Goal: Information Seeking & Learning: Learn about a topic

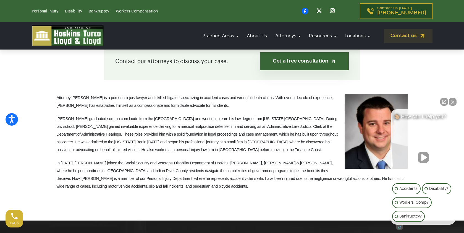
scroll to position [156, 0]
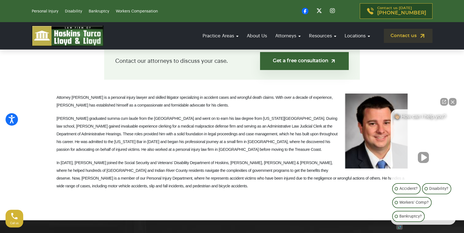
click at [454, 101] on button "Close Intaker Chat Widget" at bounding box center [453, 102] width 8 height 8
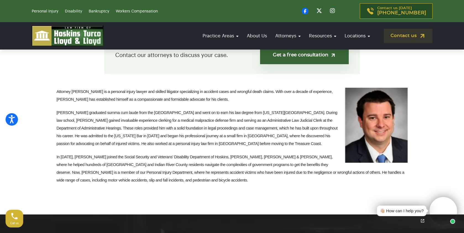
scroll to position [162, 0]
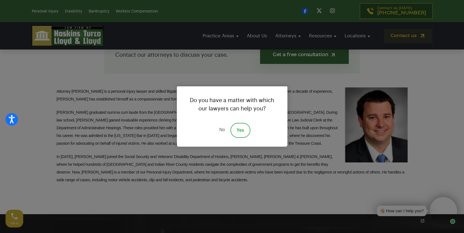
click at [224, 129] on link "No" at bounding box center [222, 130] width 17 height 15
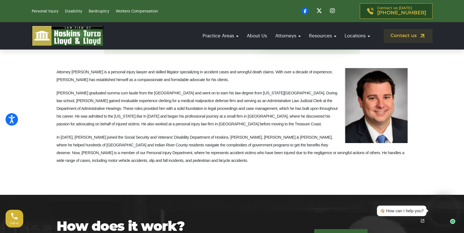
scroll to position [183, 0]
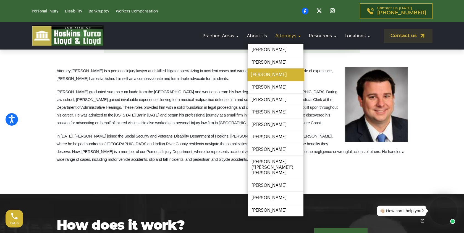
click at [266, 74] on link "[PERSON_NAME]" at bounding box center [275, 75] width 57 height 12
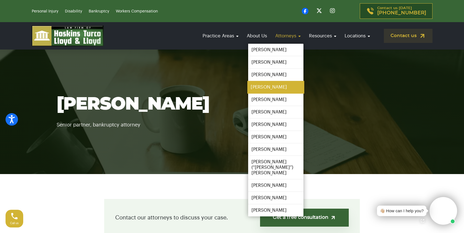
click at [262, 87] on link "[PERSON_NAME]" at bounding box center [275, 87] width 57 height 12
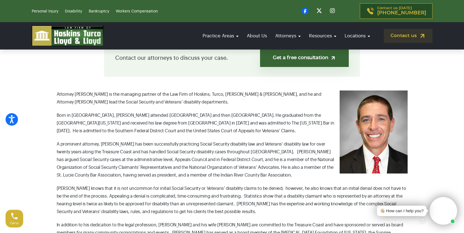
scroll to position [160, 0]
